Goal: Navigation & Orientation: Find specific page/section

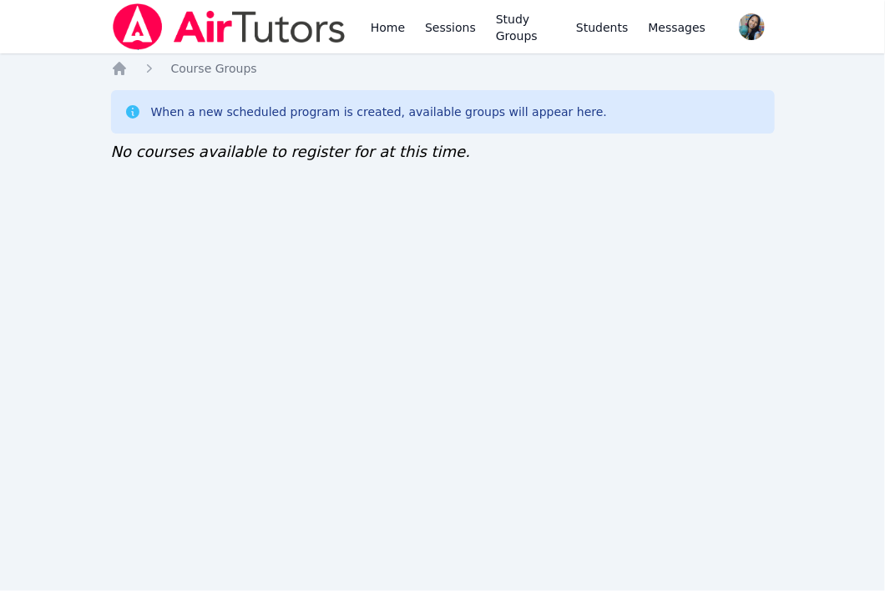
click at [817, 183] on div "Home Sessions Study Groups Students Messages Open user menu Sokha Lee Open main…" at bounding box center [442, 295] width 885 height 591
click at [768, 225] on div "Home Sessions Study Groups Students Messages Open user menu [PERSON_NAME] Open …" at bounding box center [442, 295] width 885 height 591
click at [733, 227] on div "Home Sessions Study Groups Students Messages Open user menu Sokha Lee Open main…" at bounding box center [442, 295] width 885 height 591
click at [496, 189] on div "Home Course Groups When a new scheduled program is created, available groups wi…" at bounding box center [443, 128] width 664 height 137
click at [392, 30] on link "Home" at bounding box center [387, 26] width 41 height 53
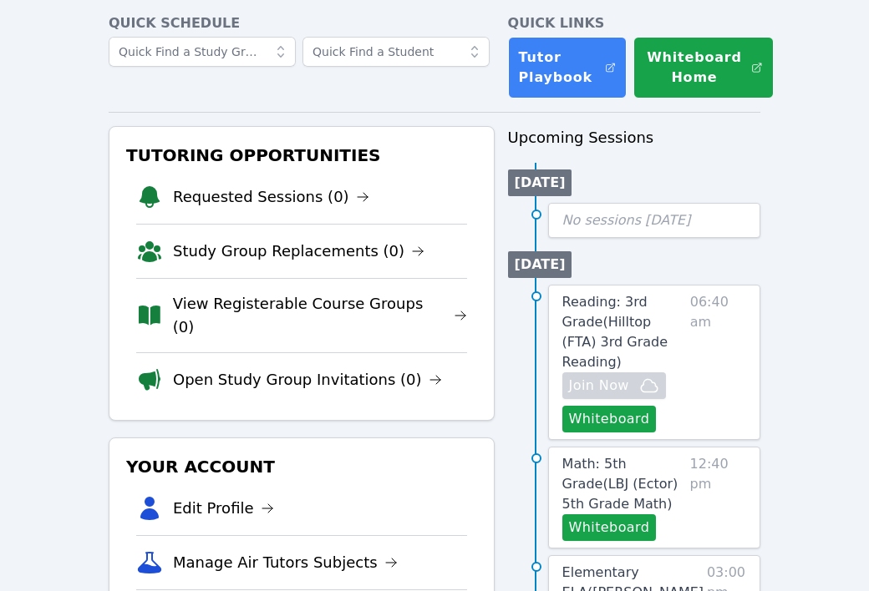
scroll to position [111, 0]
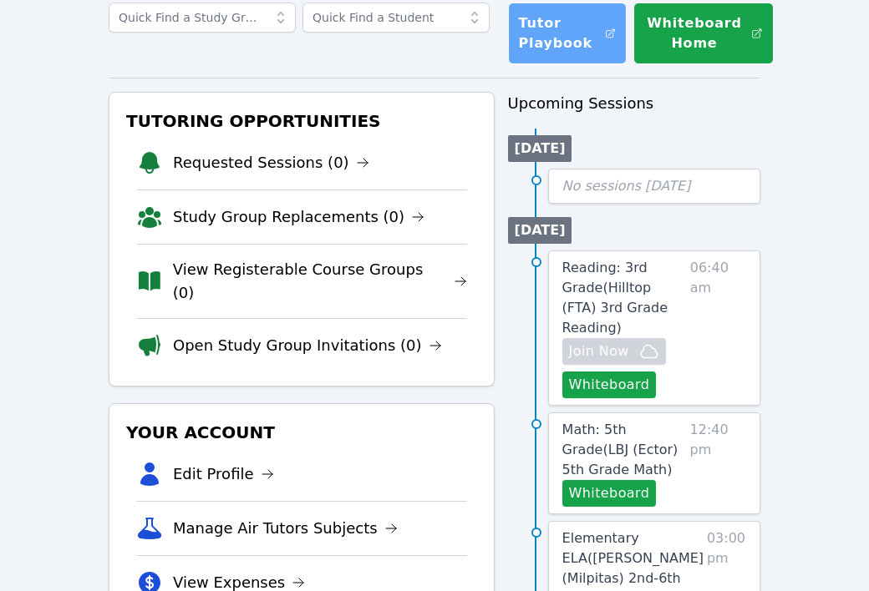
click at [566, 23] on link "Tutor Playbook" at bounding box center [567, 34] width 119 height 62
